Goal: Transaction & Acquisition: Purchase product/service

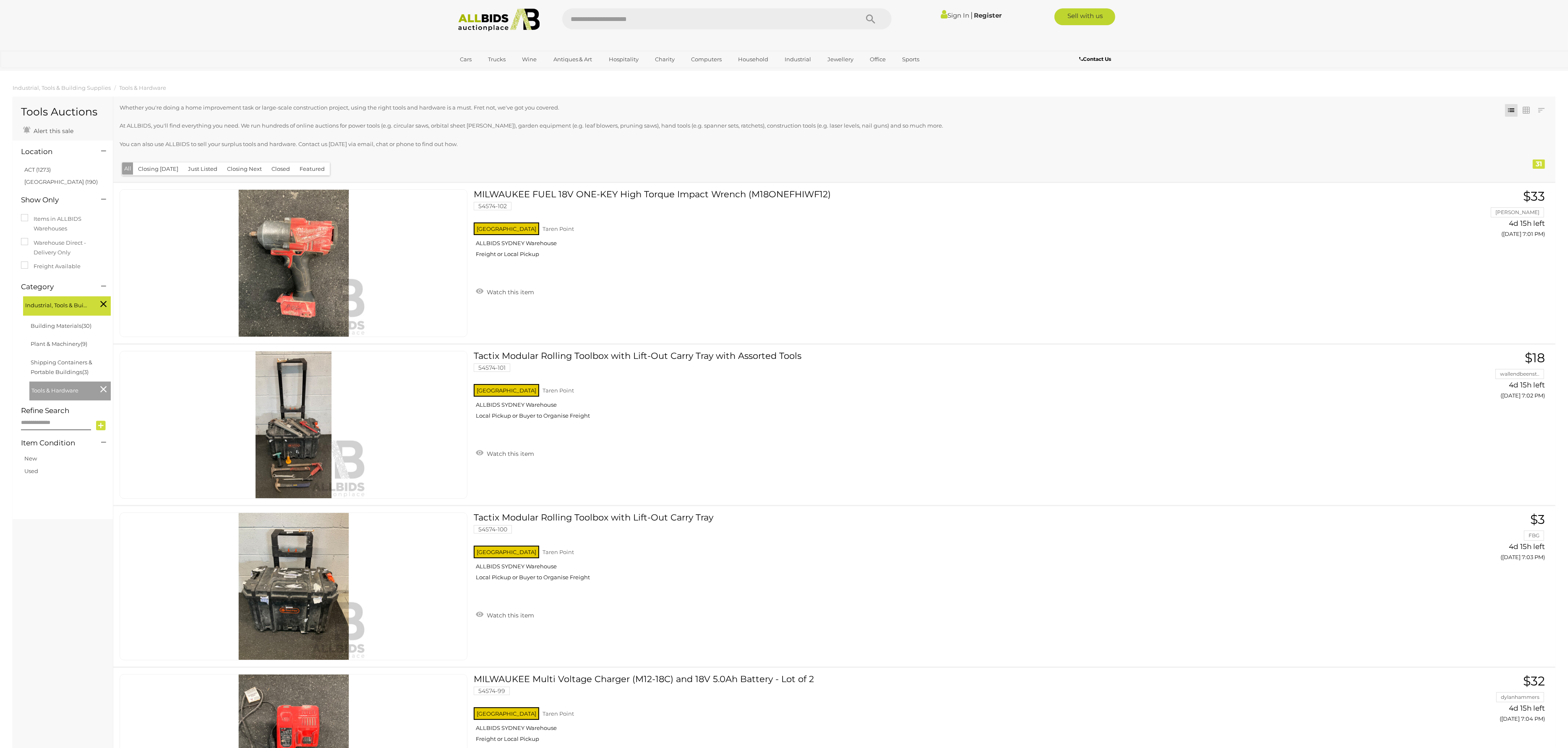
click at [867, 20] on icon "Search" at bounding box center [870, 19] width 9 height 13
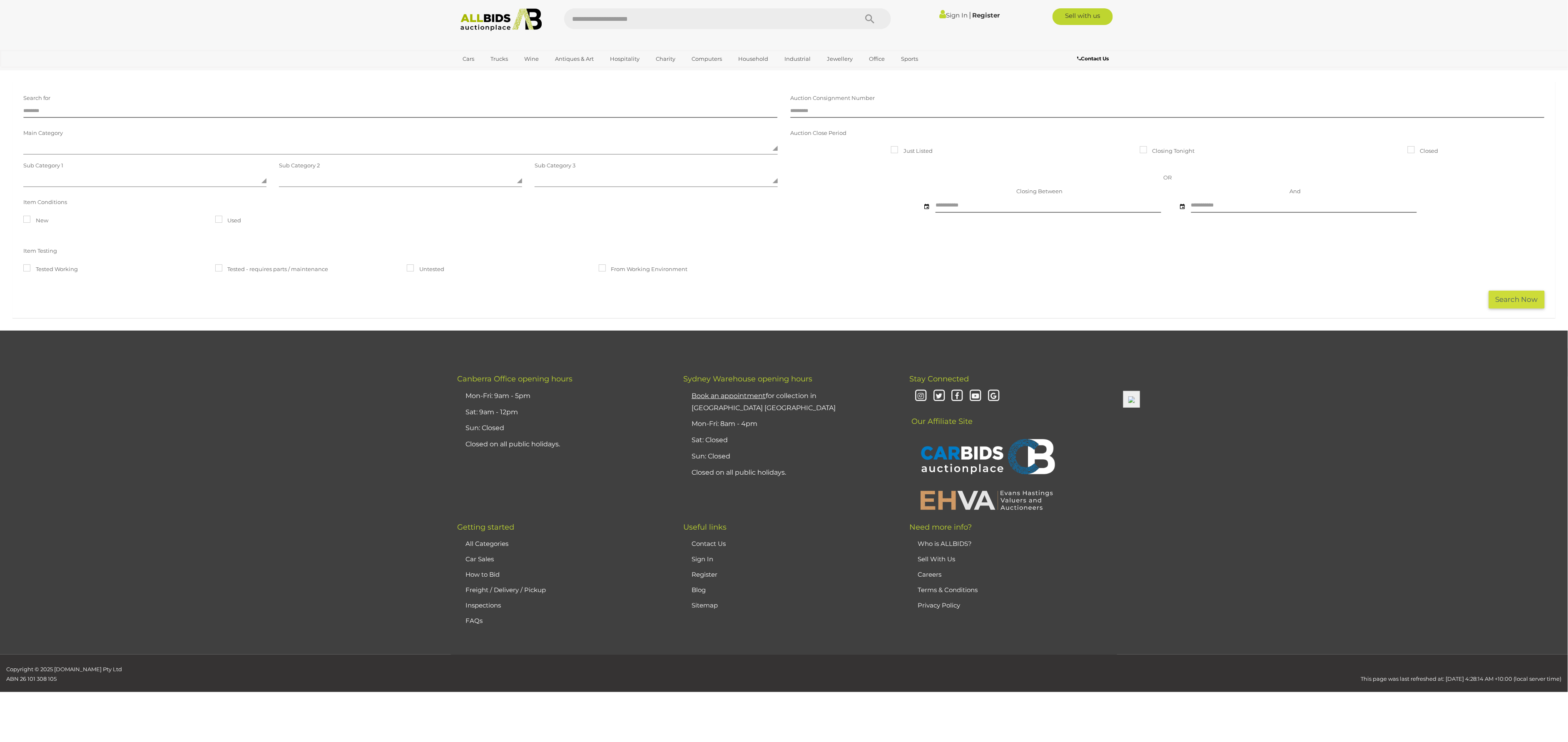
click at [1157, 146] on label "Closing Tonight" at bounding box center [1167, 151] width 55 height 10
click at [1523, 295] on button "Search Now" at bounding box center [1517, 299] width 56 height 18
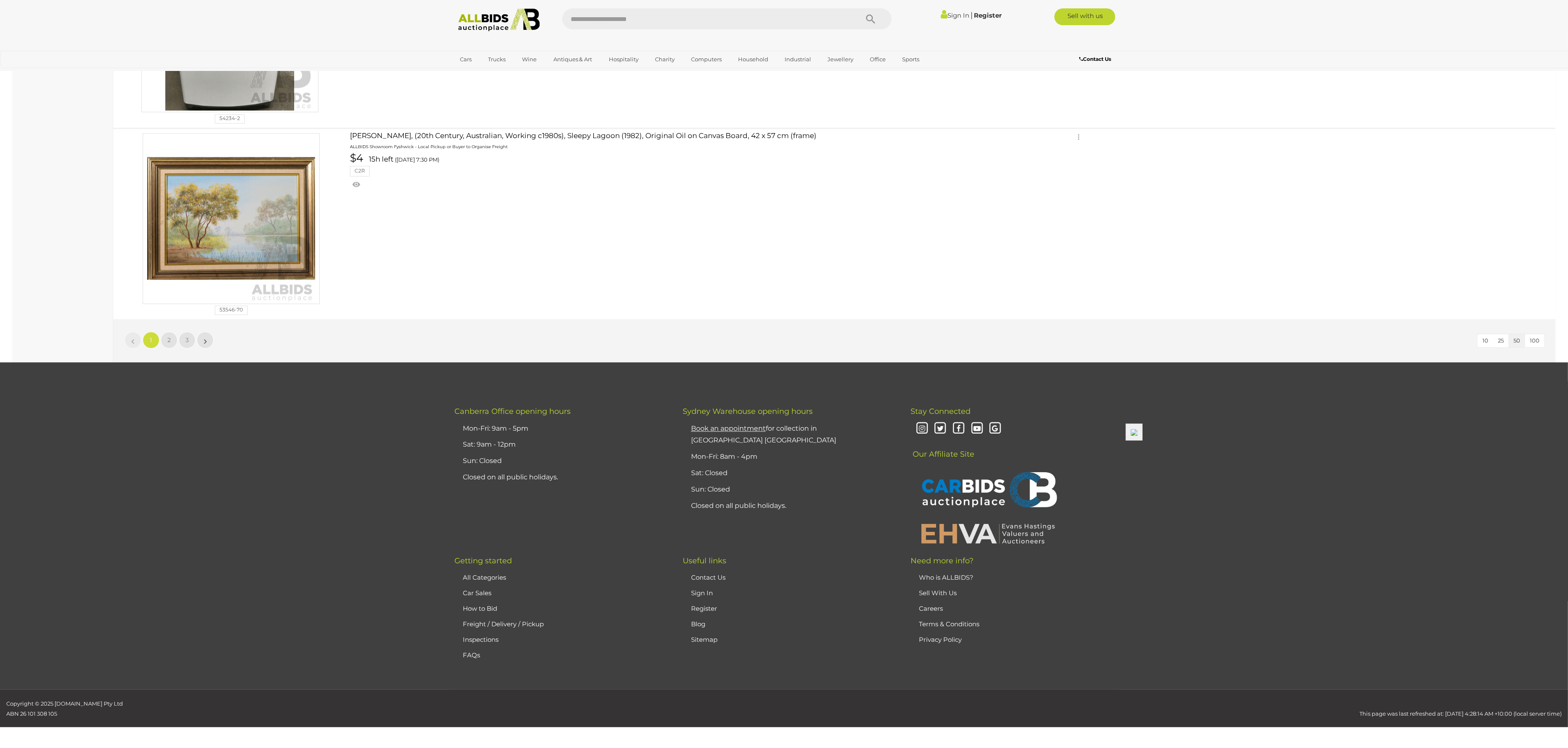
scroll to position [9205, 0]
click at [166, 349] on link "2" at bounding box center [169, 339] width 17 height 17
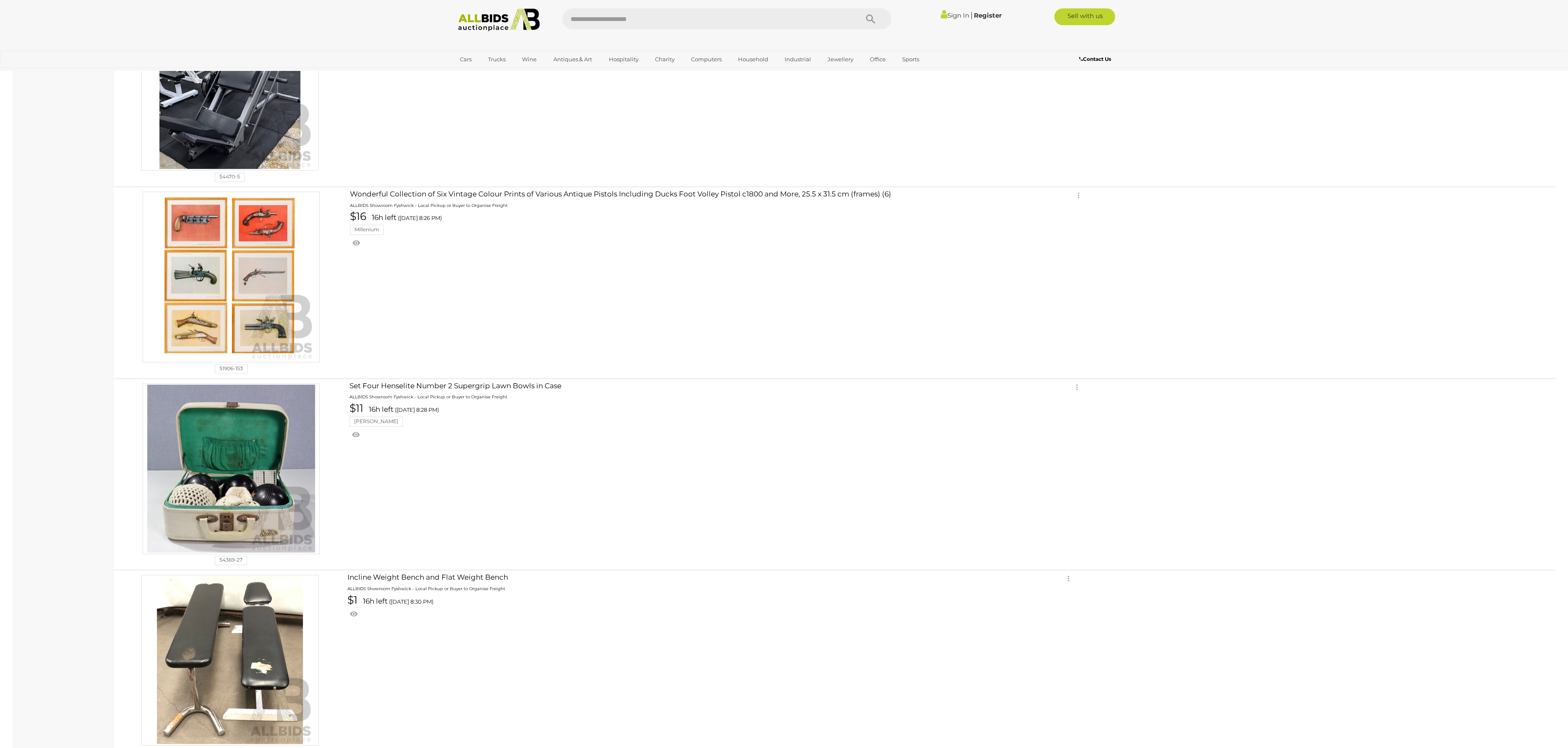
scroll to position [2742, 0]
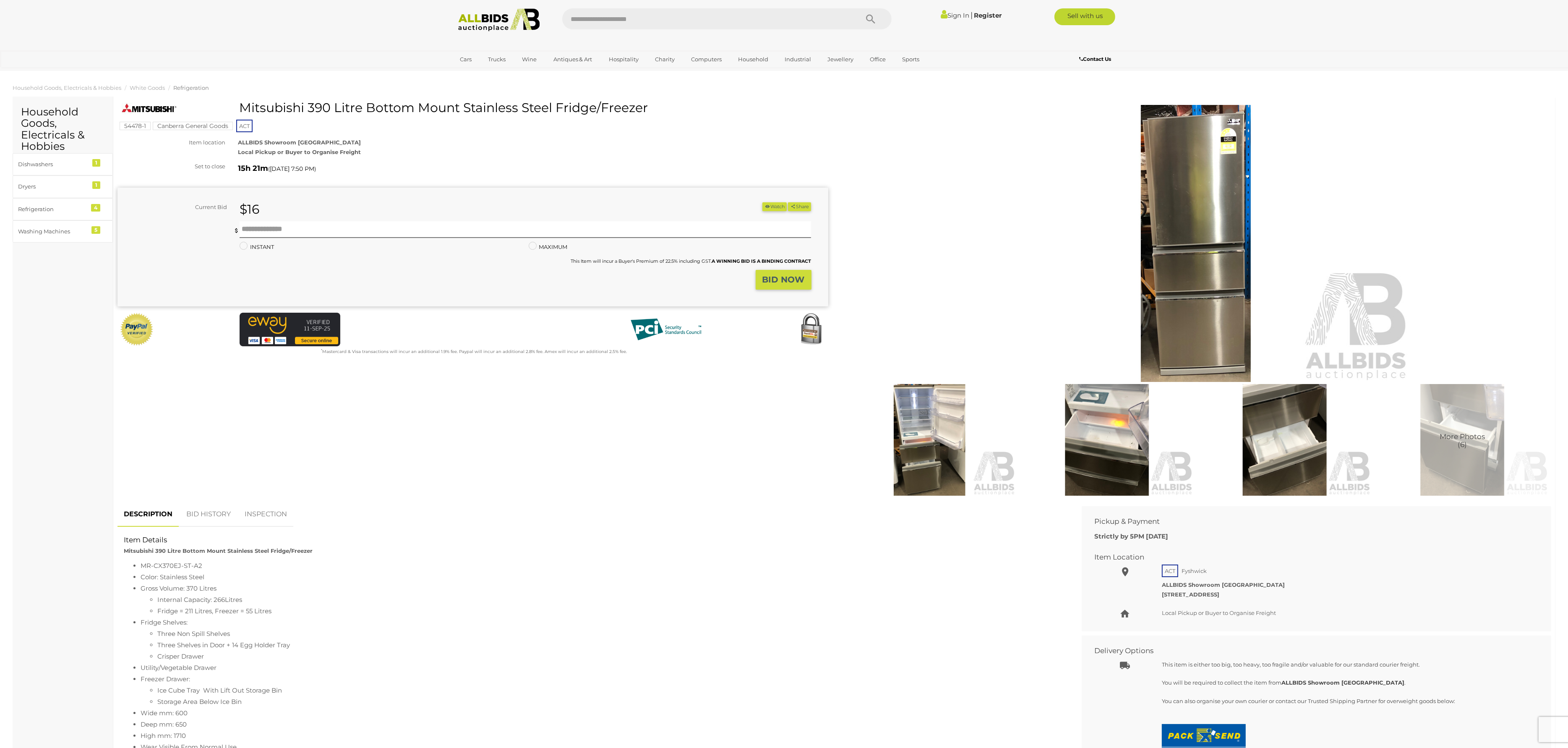
click at [949, 446] on img at bounding box center [929, 440] width 173 height 112
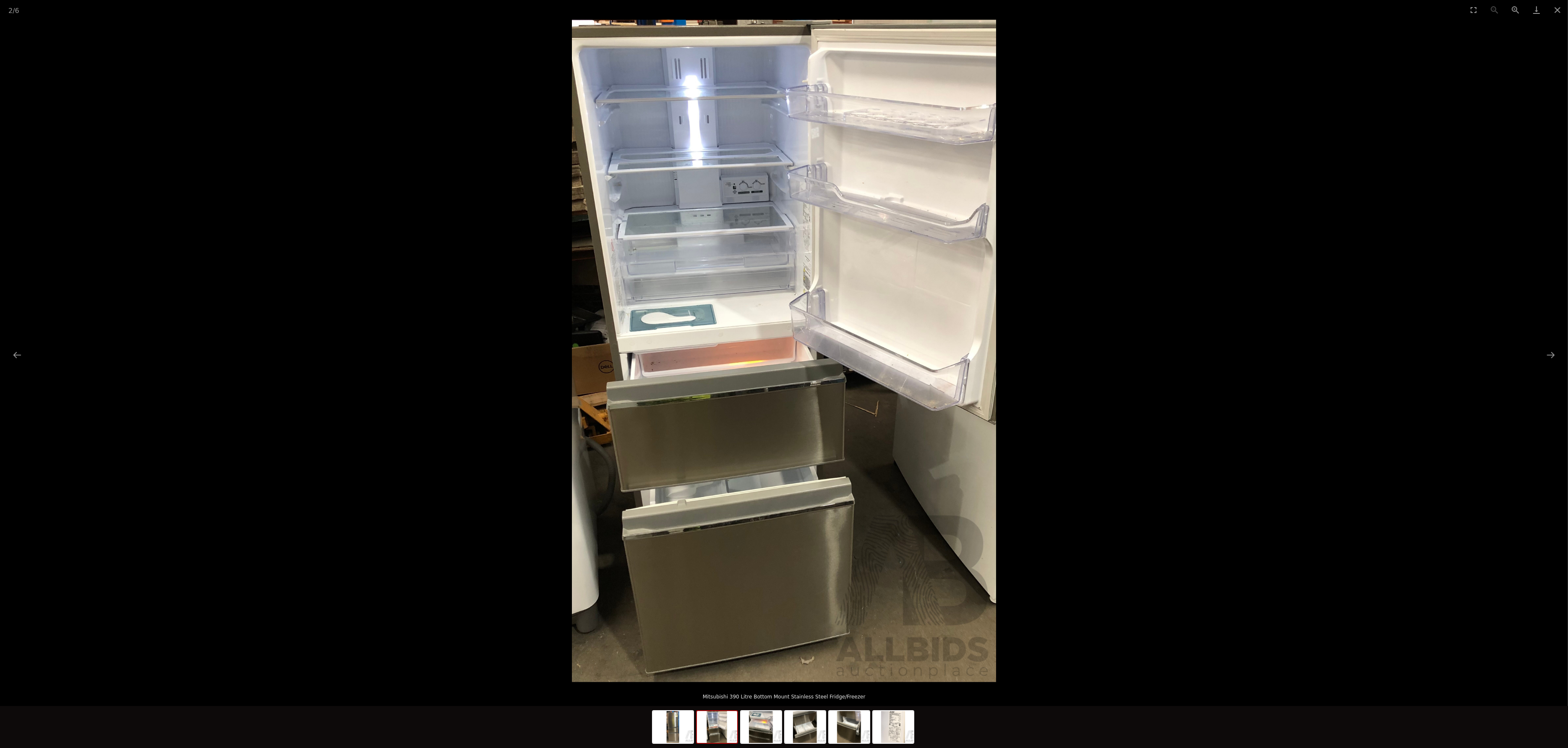
click at [720, 738] on img at bounding box center [717, 727] width 40 height 32
click at [744, 735] on img at bounding box center [761, 727] width 40 height 32
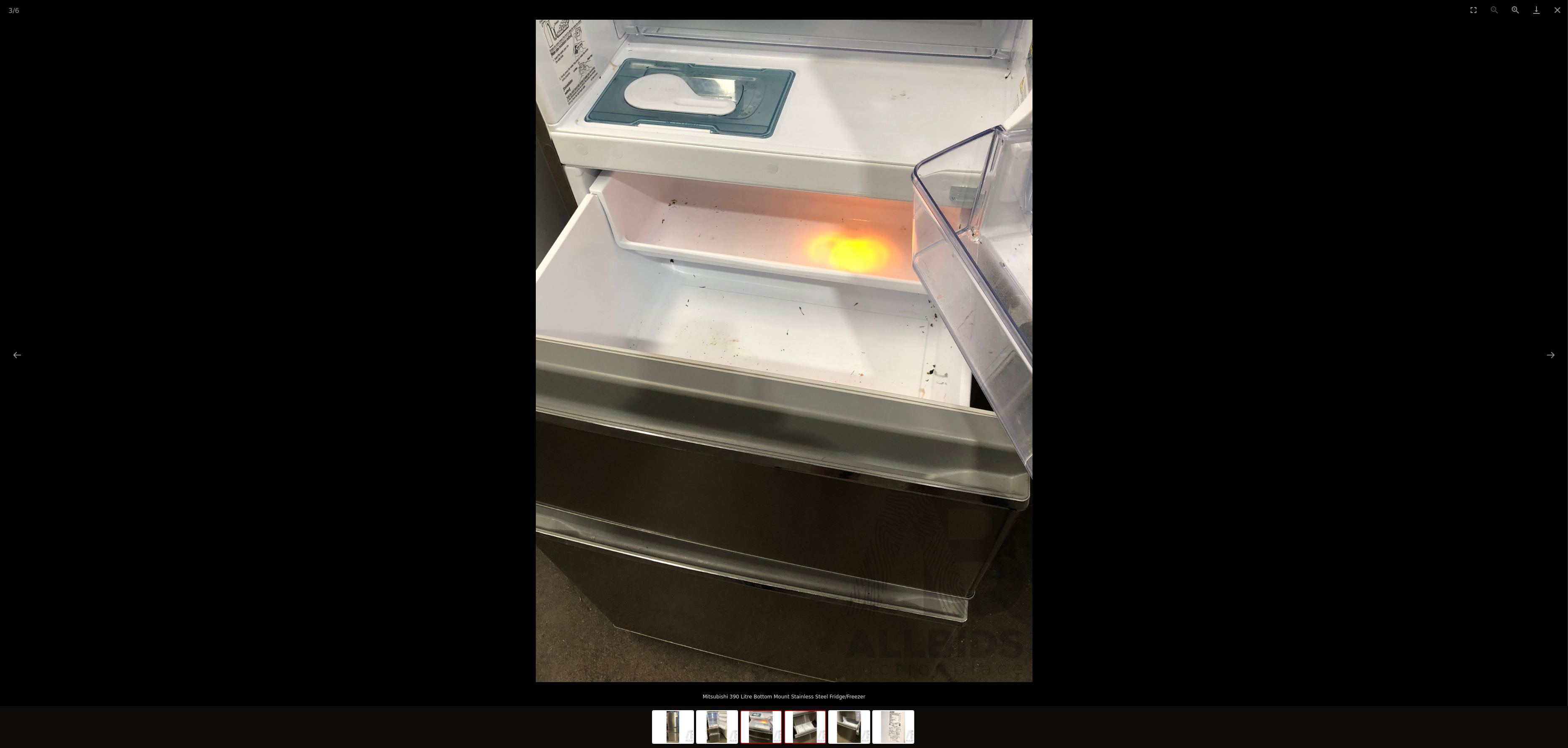
click at [804, 738] on img at bounding box center [805, 727] width 40 height 32
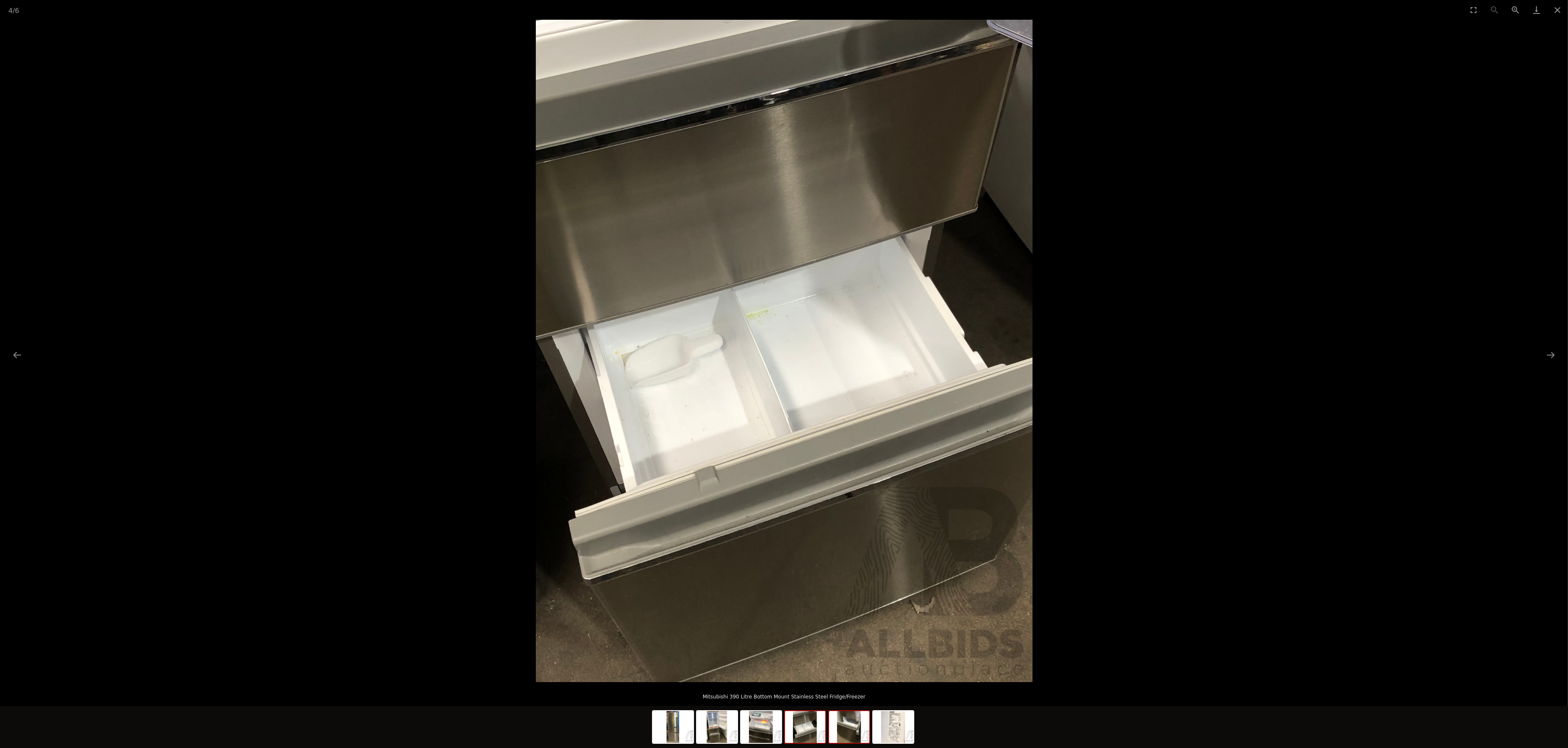
click at [831, 742] on img at bounding box center [850, 727] width 40 height 32
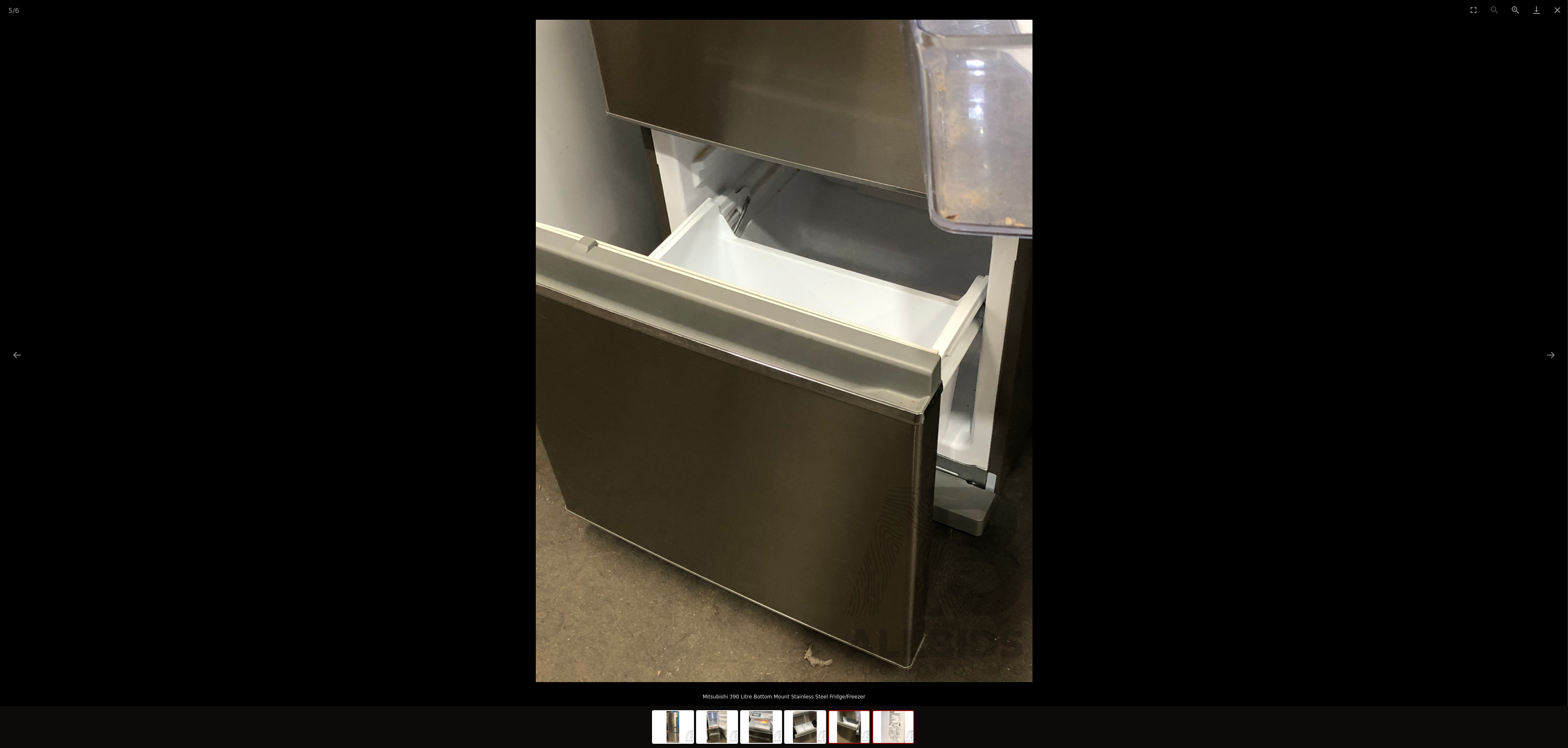
click at [888, 733] on img at bounding box center [893, 727] width 40 height 32
